Goal: Transaction & Acquisition: Book appointment/travel/reservation

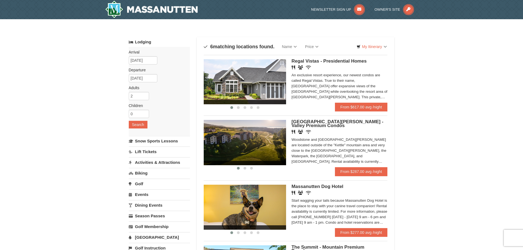
click at [249, 81] on img at bounding box center [245, 81] width 82 height 45
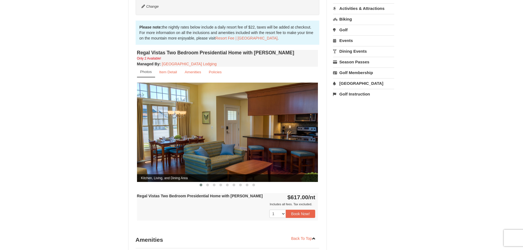
scroll to position [165, 0]
click at [209, 182] on button at bounding box center [207, 184] width 7 height 5
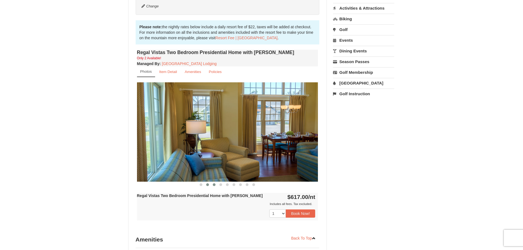
click at [212, 182] on button at bounding box center [214, 184] width 7 height 5
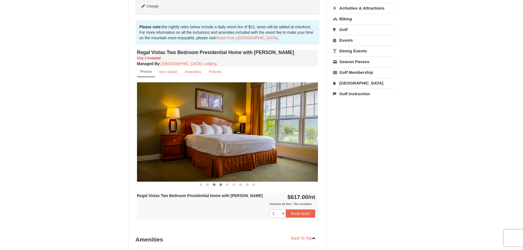
click at [223, 182] on button at bounding box center [220, 184] width 7 height 5
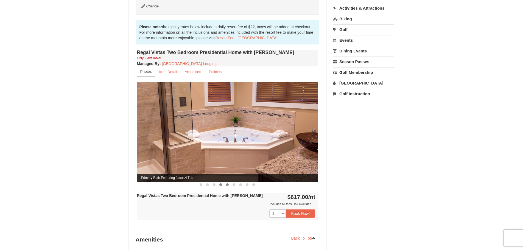
click at [228, 183] on span at bounding box center [227, 184] width 3 height 3
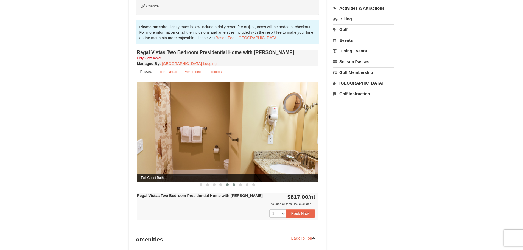
click at [234, 183] on span at bounding box center [233, 184] width 3 height 3
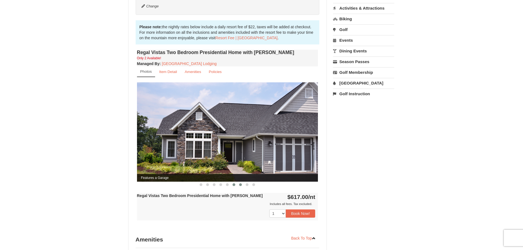
click at [240, 183] on span at bounding box center [240, 184] width 3 height 3
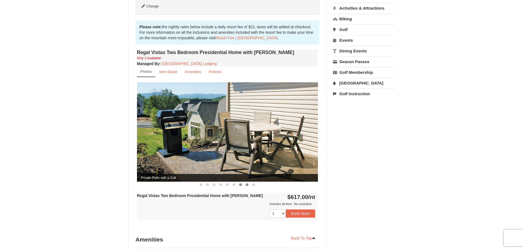
click at [246, 183] on span at bounding box center [247, 184] width 3 height 3
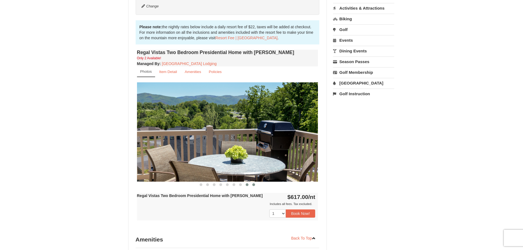
click at [252, 182] on button at bounding box center [253, 184] width 7 height 5
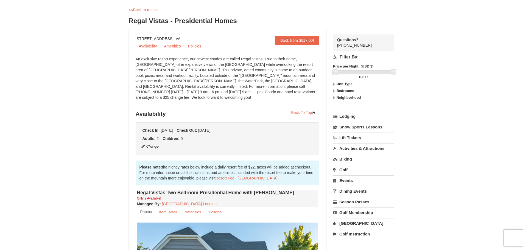
scroll to position [0, 0]
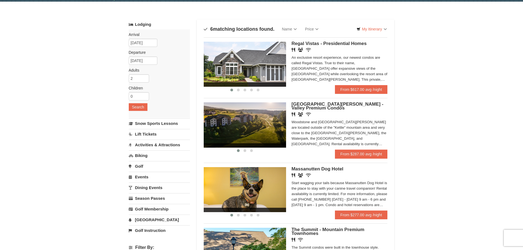
scroll to position [27, 0]
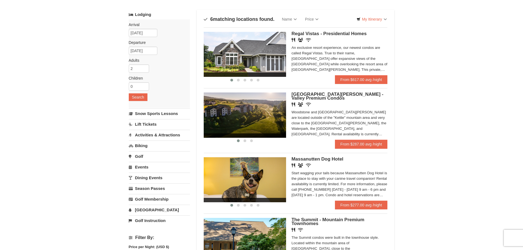
click at [260, 112] on img at bounding box center [245, 114] width 82 height 45
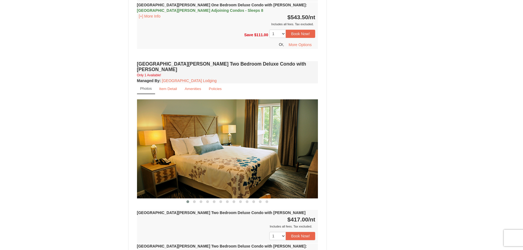
scroll to position [604, 0]
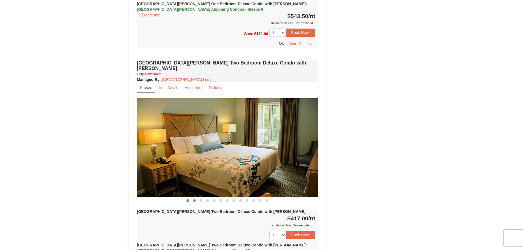
click at [195, 199] on span at bounding box center [194, 200] width 3 height 3
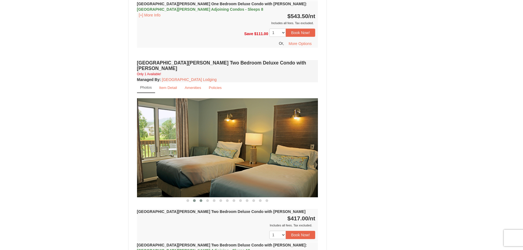
click at [201, 199] on span at bounding box center [200, 200] width 3 height 3
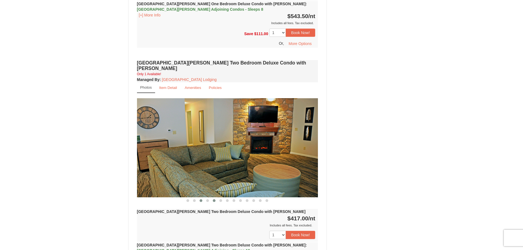
click at [213, 199] on span at bounding box center [214, 200] width 3 height 3
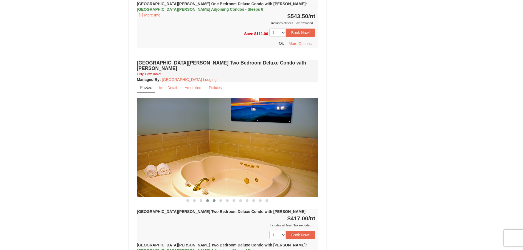
click at [208, 199] on span at bounding box center [207, 200] width 3 height 3
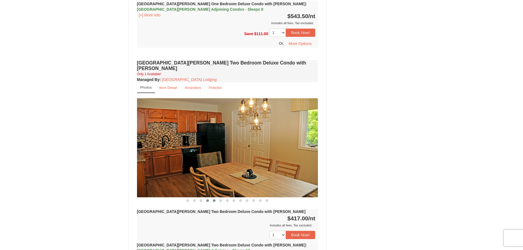
click at [212, 198] on button at bounding box center [214, 200] width 7 height 5
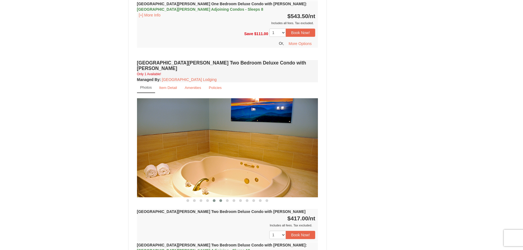
click at [220, 199] on span at bounding box center [220, 200] width 3 height 3
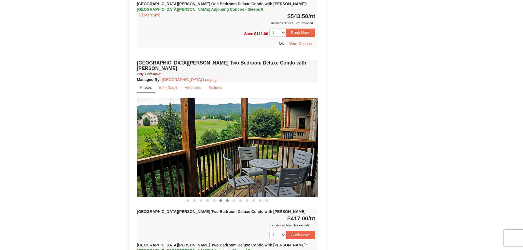
click at [225, 198] on button at bounding box center [227, 200] width 7 height 5
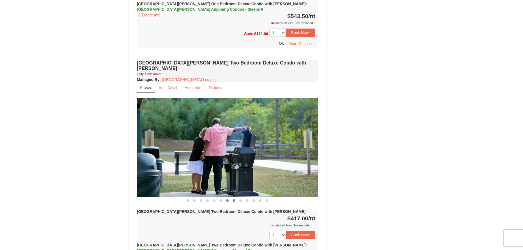
click at [232, 199] on span at bounding box center [233, 200] width 3 height 3
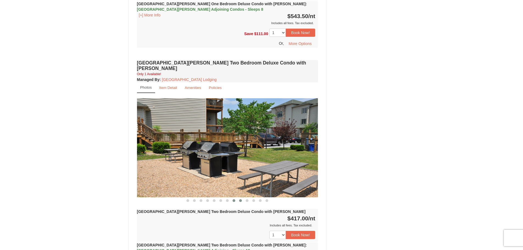
click at [240, 199] on span at bounding box center [240, 200] width 3 height 3
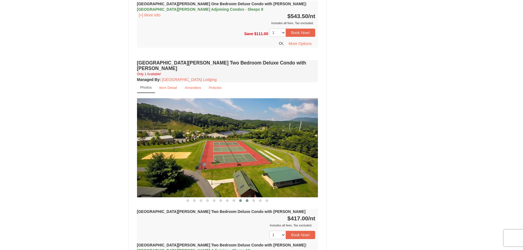
click at [247, 199] on span at bounding box center [247, 200] width 3 height 3
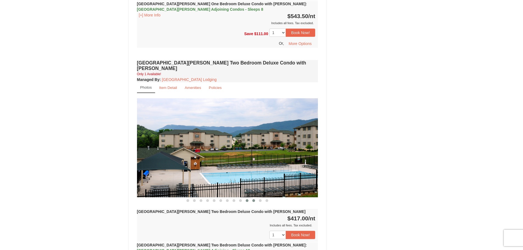
click at [254, 199] on span at bounding box center [253, 200] width 3 height 3
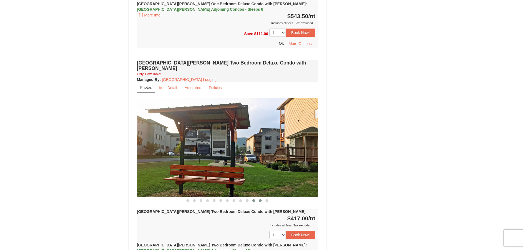
click at [260, 199] on span at bounding box center [260, 200] width 3 height 3
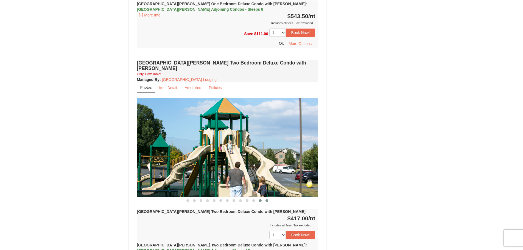
click at [266, 199] on span at bounding box center [266, 200] width 3 height 3
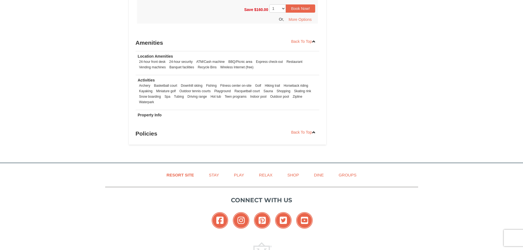
scroll to position [1352, 0]
